Goal: Task Accomplishment & Management: Manage account settings

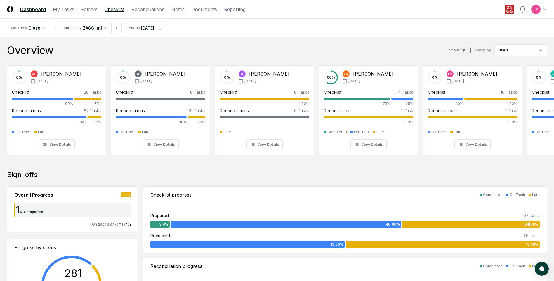
click at [119, 7] on link "Checklist" at bounding box center [114, 9] width 20 height 7
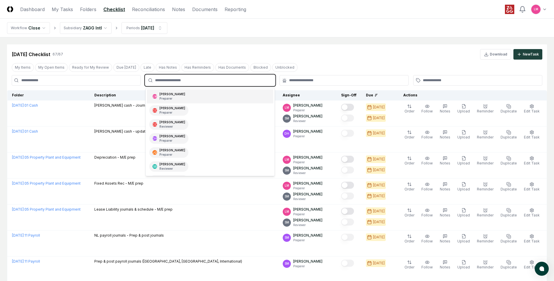
click at [260, 79] on input "text" at bounding box center [213, 80] width 116 height 5
click at [215, 98] on div "[PERSON_NAME] Preparer" at bounding box center [210, 96] width 126 height 14
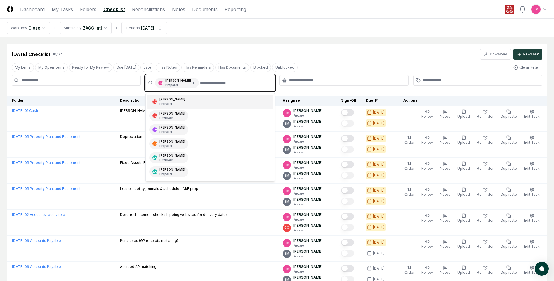
click at [246, 86] on input "text" at bounding box center [235, 83] width 71 height 11
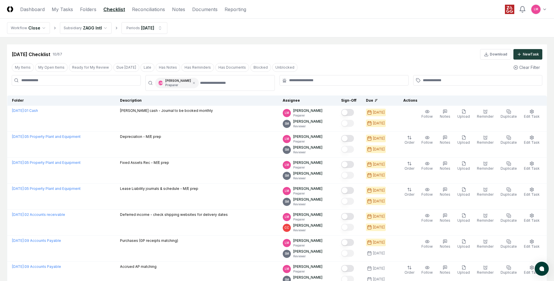
click at [344, 46] on div "[DATE] Checklist 10 / 67 Download New Task" at bounding box center [277, 51] width 540 height 15
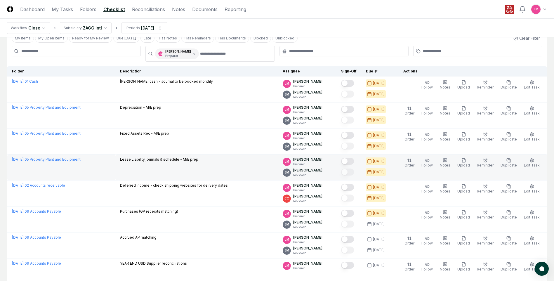
scroll to position [58, 0]
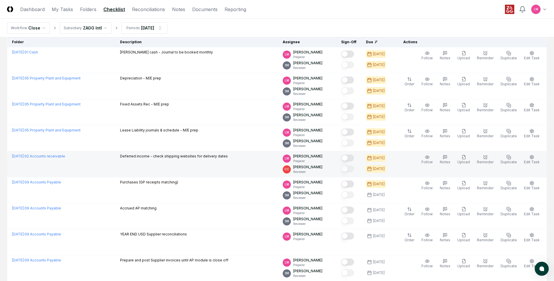
click at [354, 158] on button "Mark complete" at bounding box center [347, 157] width 13 height 7
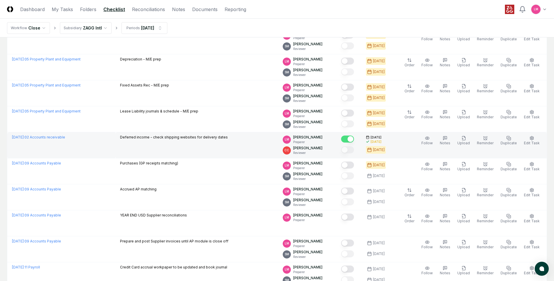
scroll to position [88, 0]
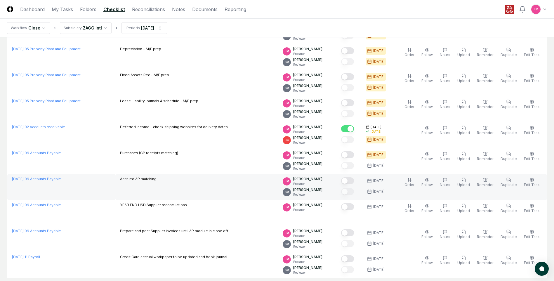
click at [354, 181] on button "Mark complete" at bounding box center [347, 180] width 13 height 7
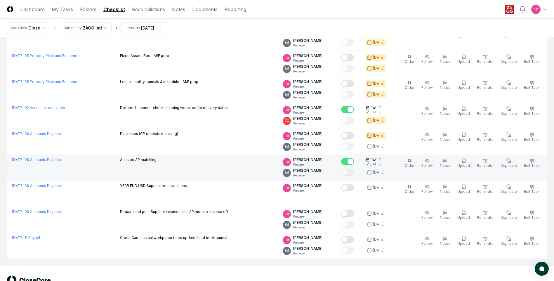
scroll to position [117, 0]
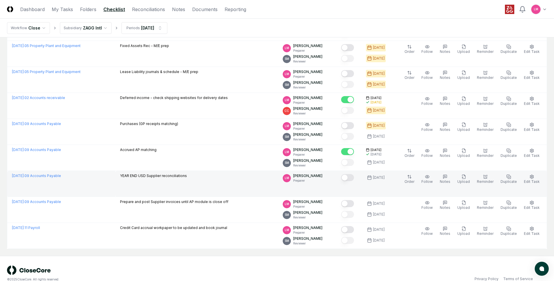
click at [354, 177] on button "Mark complete" at bounding box center [347, 177] width 13 height 7
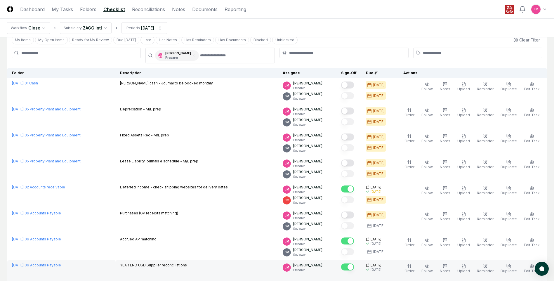
scroll to position [0, 0]
